Goal: Transaction & Acquisition: Purchase product/service

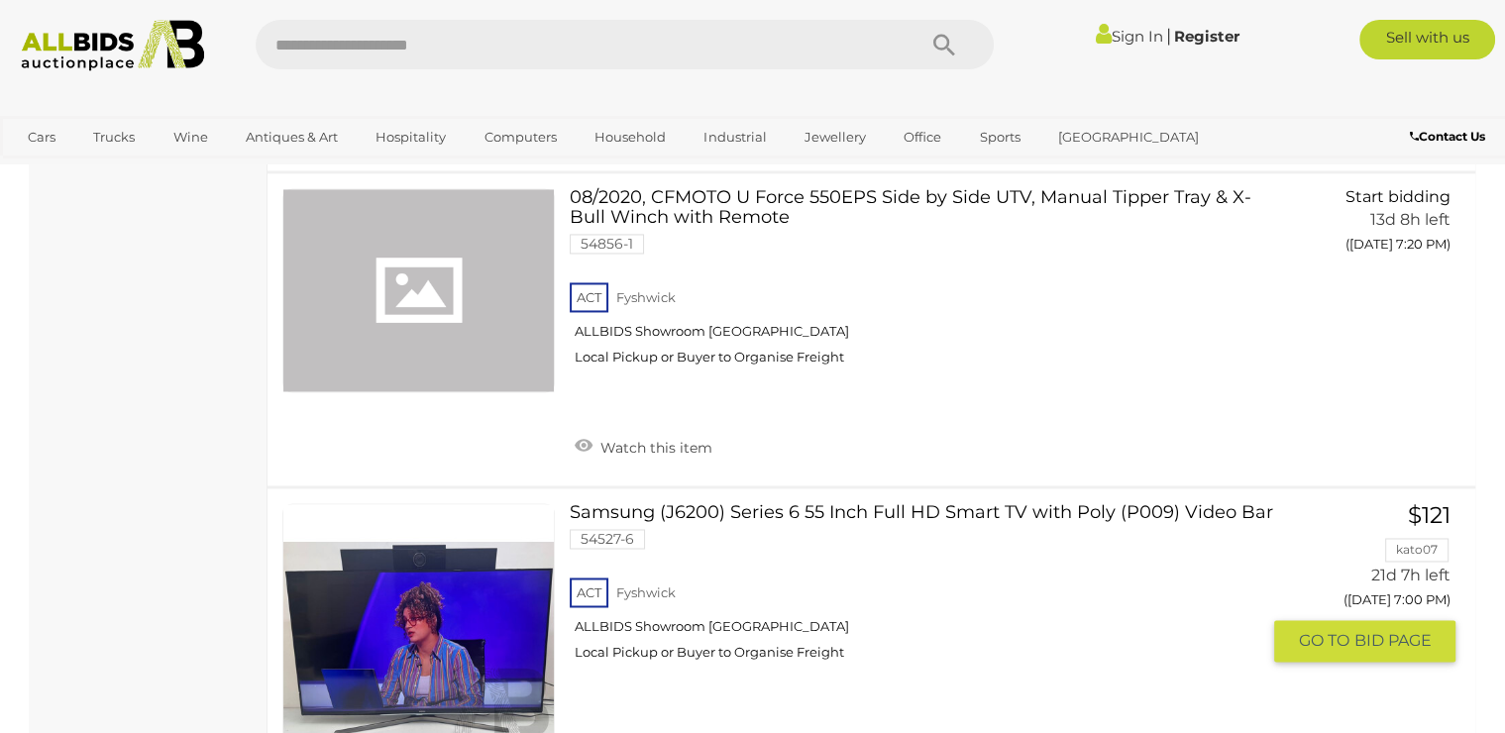
scroll to position [10520, 0]
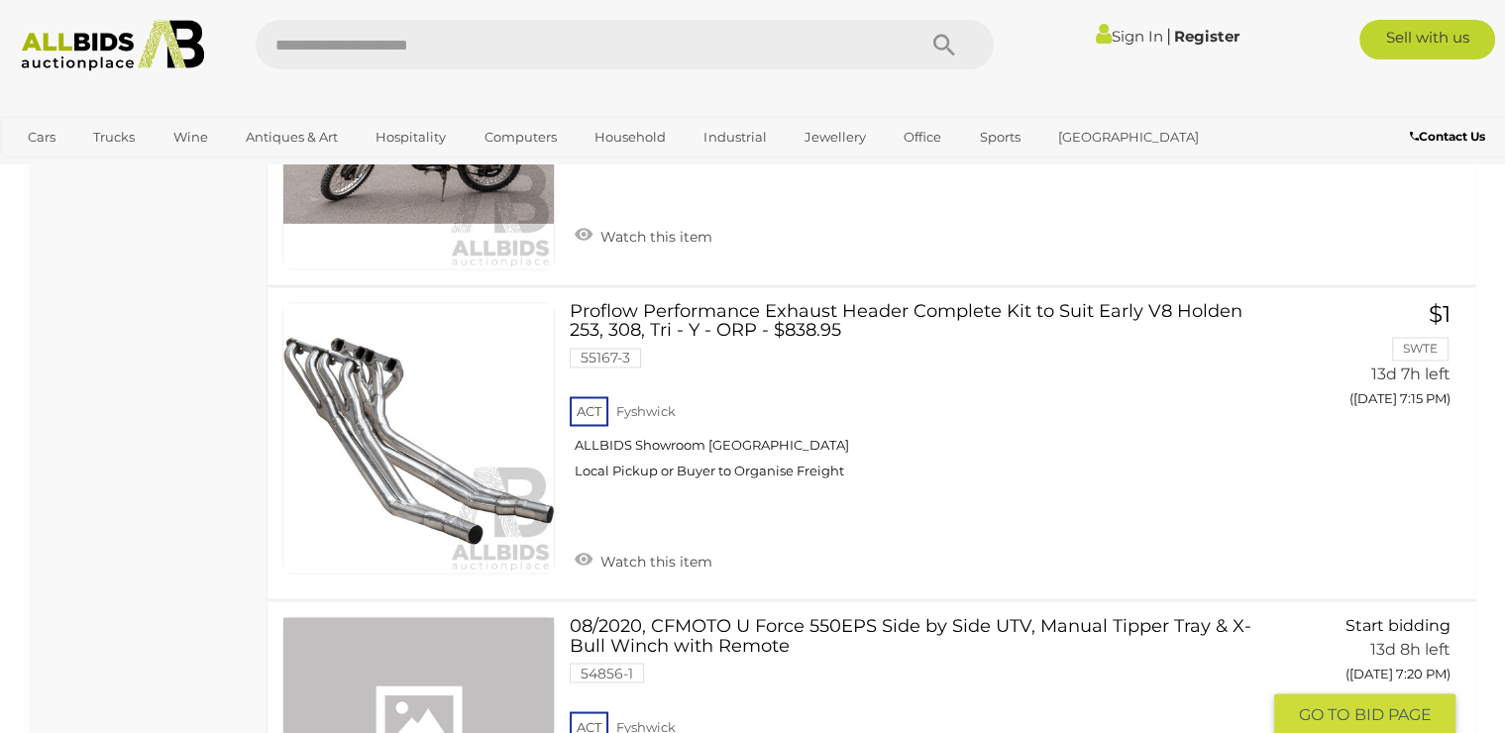
scroll to position [10916, 0]
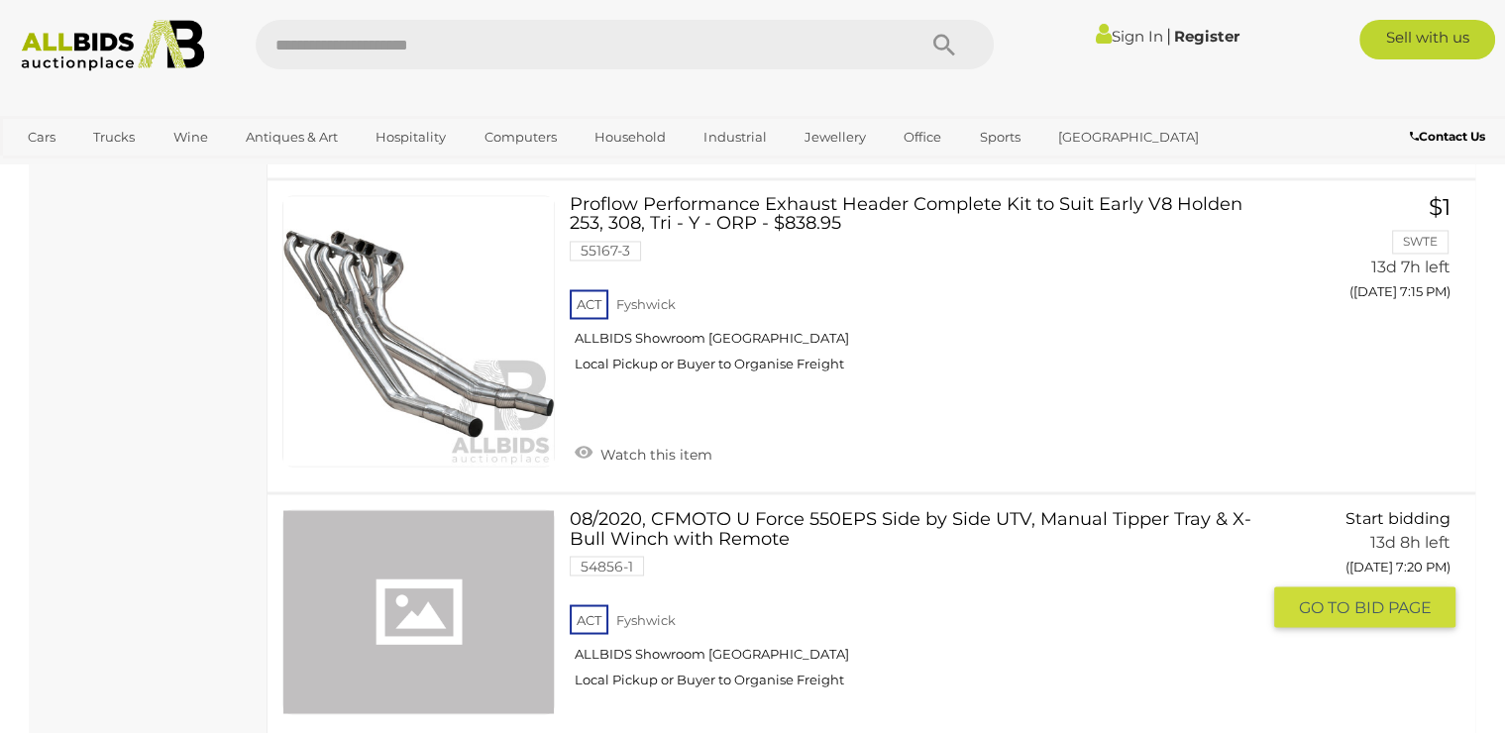
click at [447, 582] on link at bounding box center [418, 611] width 273 height 205
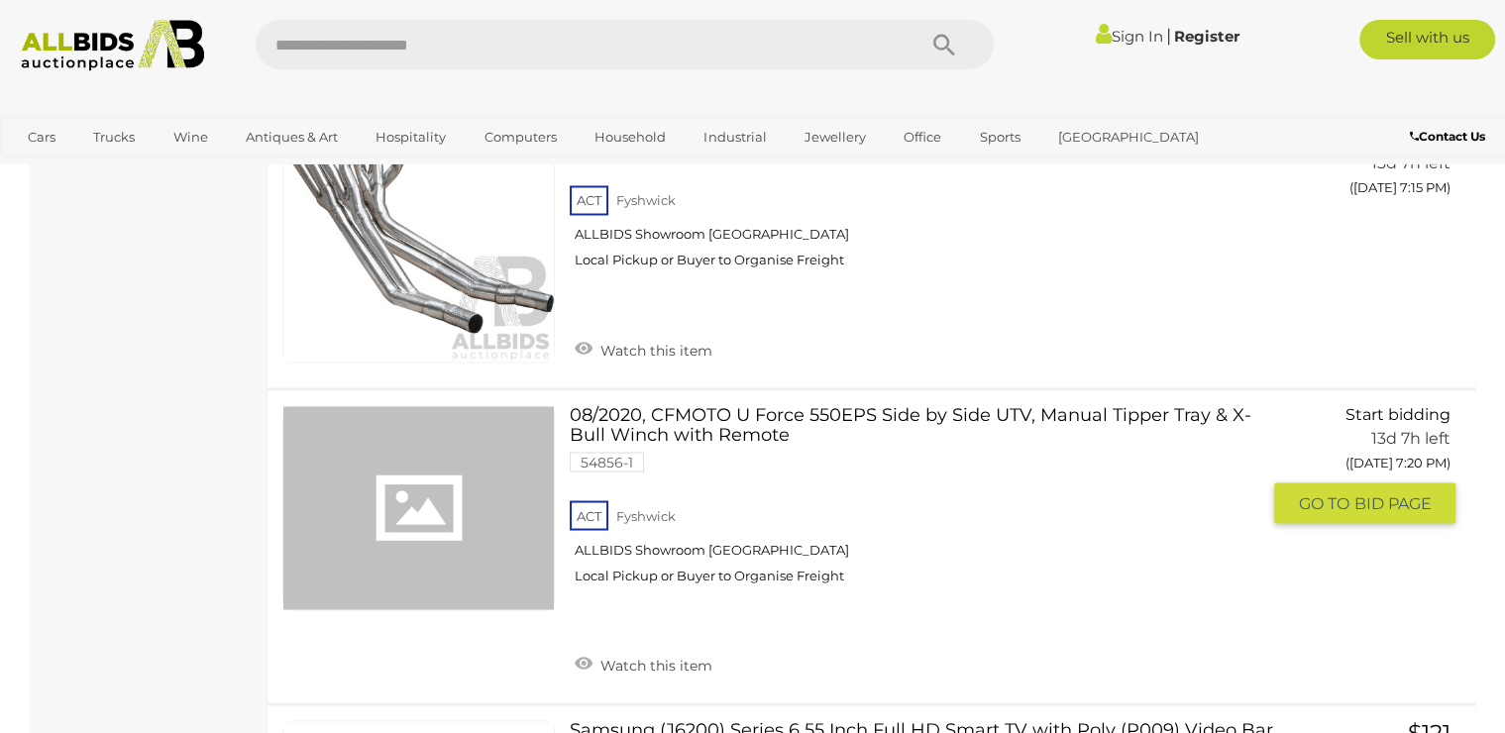
scroll to position [11023, 0]
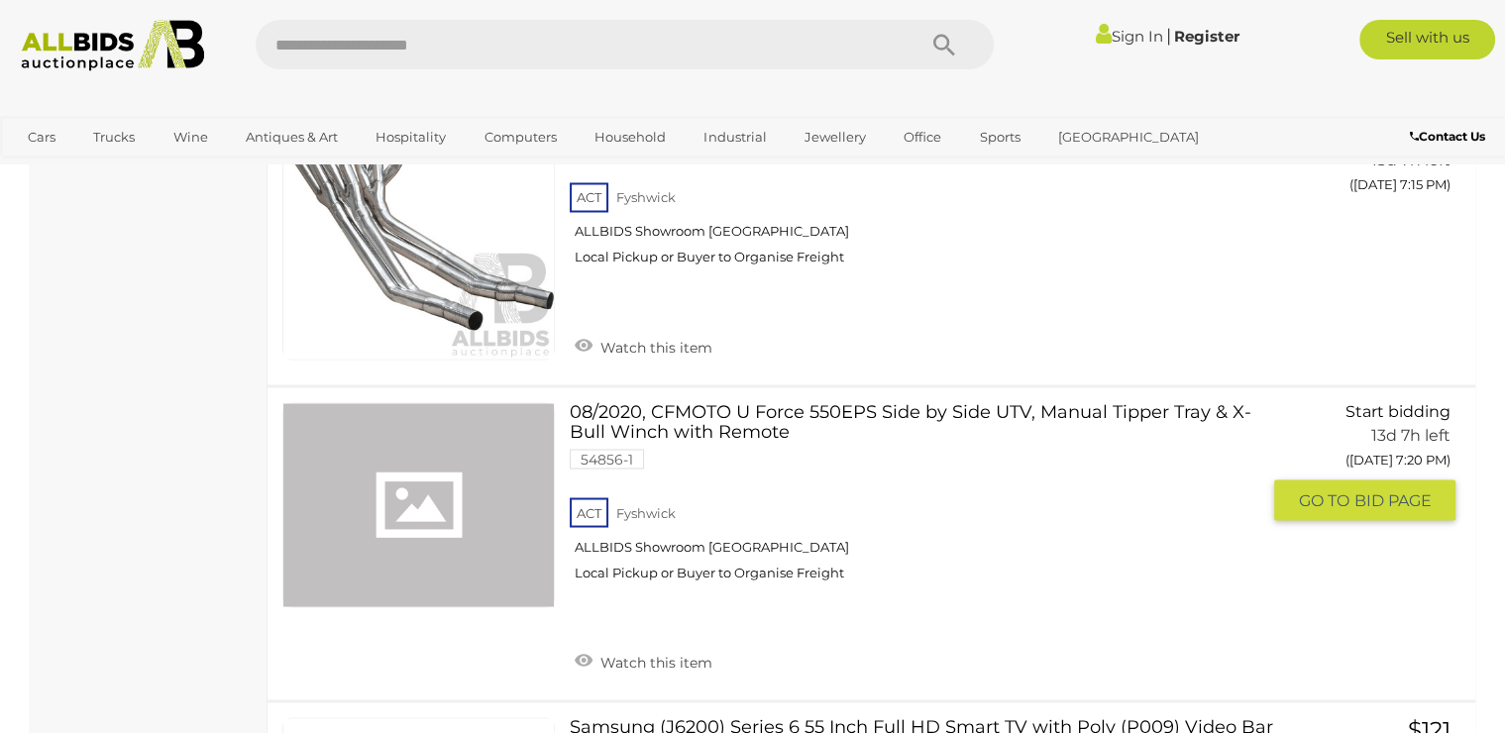
click at [731, 469] on link "08/2020, CFMOTO U Force 550EPS Side by Side UTV, Manual Tipper Tray & X-Bull Wi…" at bounding box center [922, 498] width 675 height 193
click at [732, 410] on link "08/2020, CFMOTO U Force 550EPS Side by Side UTV, Manual Tipper Tray & X-Bull Wi…" at bounding box center [922, 498] width 675 height 193
